Goal: Entertainment & Leisure: Browse casually

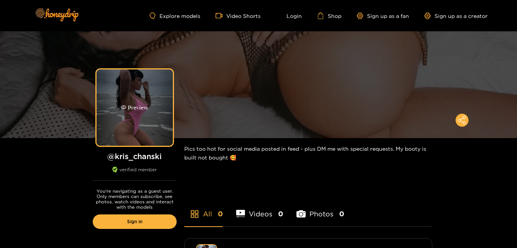
click at [142, 105] on div "Preview" at bounding box center [134, 107] width 27 height 9
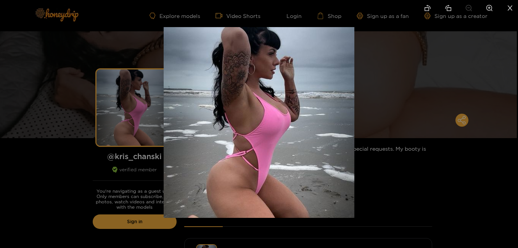
click at [396, 99] on div at bounding box center [259, 124] width 518 height 248
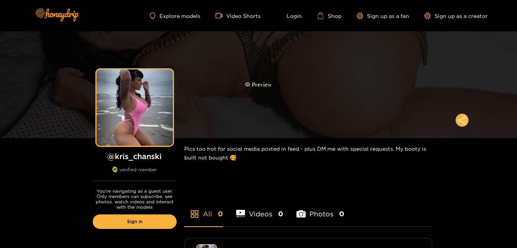
click at [348, 91] on div "Preview" at bounding box center [258, 84] width 517 height 107
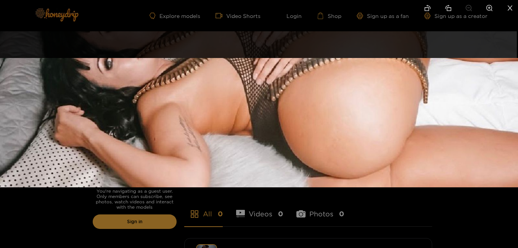
click at [348, 90] on img at bounding box center [259, 123] width 518 height 130
click at [317, 43] on div at bounding box center [259, 124] width 518 height 248
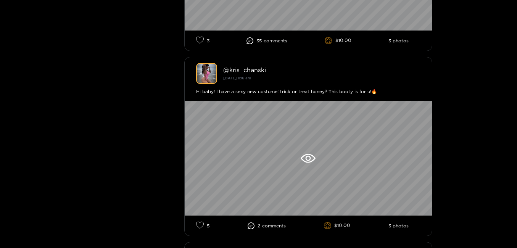
scroll to position [397, 0]
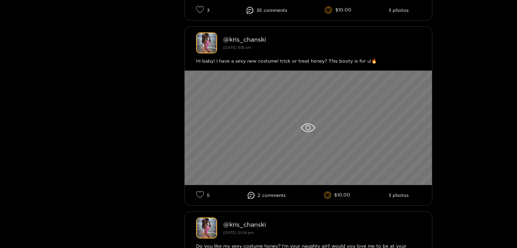
click at [308, 126] on icon at bounding box center [307, 127] width 5 height 5
